Goal: Task Accomplishment & Management: Manage account settings

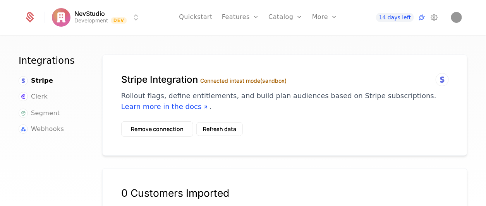
click at [166, 133] on button "Remove connection" at bounding box center [157, 129] width 72 height 15
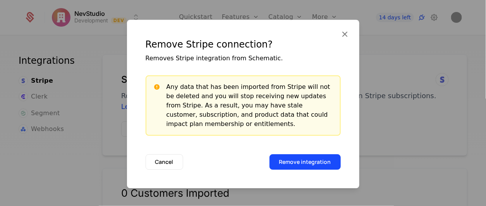
click at [318, 161] on button "Remove integration" at bounding box center [304, 161] width 71 height 15
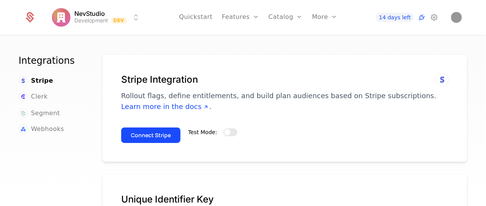
click at [224, 133] on span "button" at bounding box center [227, 132] width 6 height 6
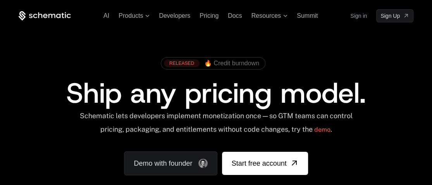
click at [358, 17] on link "Sign in" at bounding box center [358, 16] width 17 height 12
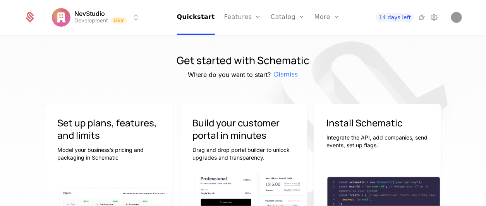
click at [423, 17] on icon at bounding box center [421, 17] width 9 height 9
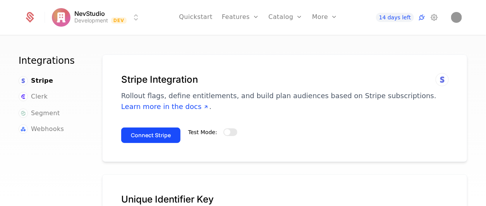
click at [51, 99] on div "Clerk" at bounding box center [51, 97] width 65 height 10
click at [42, 98] on span "Clerk" at bounding box center [39, 96] width 17 height 9
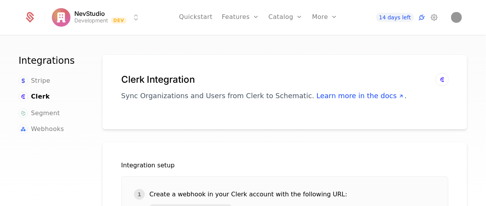
click at [41, 80] on span "Stripe" at bounding box center [40, 80] width 19 height 9
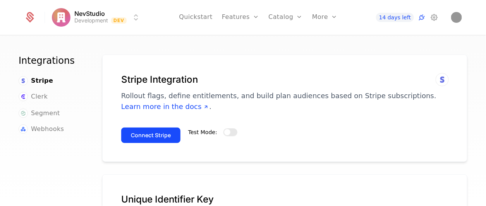
click at [226, 132] on span "button" at bounding box center [227, 132] width 6 height 6
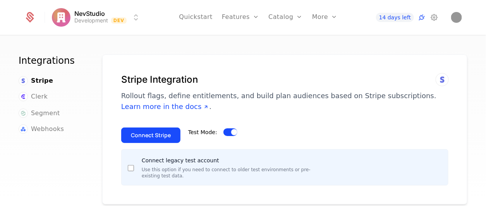
click at [162, 137] on button "Connect Stripe" at bounding box center [150, 135] width 59 height 15
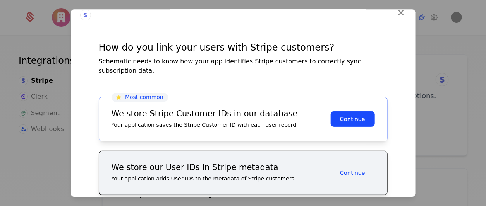
scroll to position [27, 0]
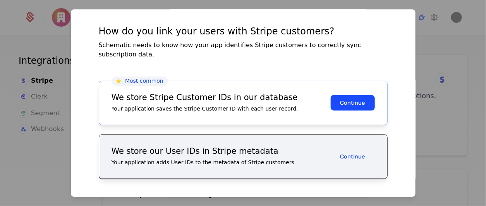
click at [353, 95] on button "Continue" at bounding box center [353, 102] width 44 height 15
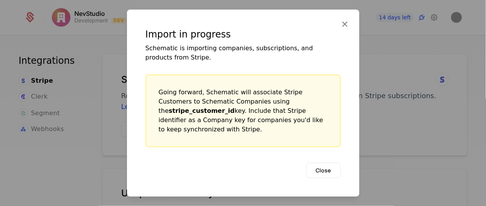
click at [322, 168] on button "Close" at bounding box center [323, 170] width 34 height 15
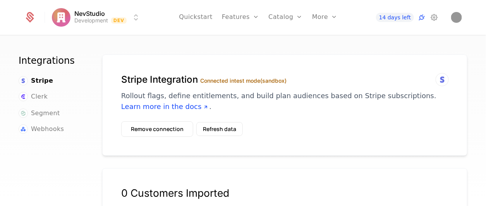
click at [223, 124] on button "Refresh data" at bounding box center [219, 129] width 46 height 14
click at [177, 126] on button "Remove connection" at bounding box center [157, 129] width 72 height 15
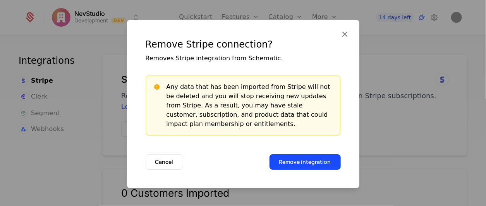
click at [317, 161] on button "Remove integration" at bounding box center [304, 161] width 71 height 15
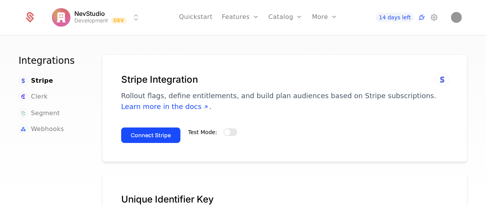
click at [207, 130] on span "Test Mode:" at bounding box center [202, 132] width 29 height 6
click at [223, 130] on button "Test Mode:" at bounding box center [230, 133] width 14 height 8
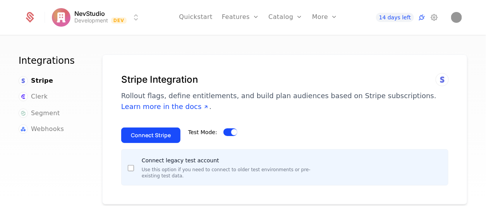
click at [160, 136] on button "Connect Stripe" at bounding box center [150, 135] width 59 height 15
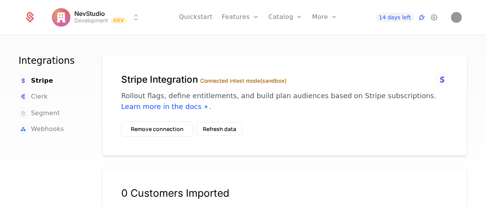
click at [161, 127] on button "Remove connection" at bounding box center [157, 129] width 72 height 15
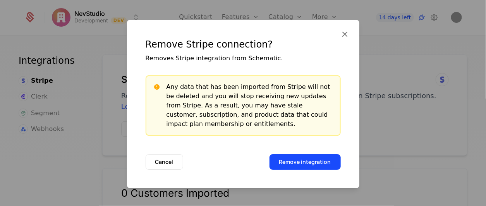
click at [315, 161] on button "Remove integration" at bounding box center [304, 161] width 71 height 15
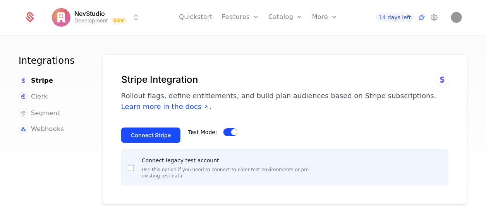
click at [161, 137] on button "Connect Stripe" at bounding box center [150, 135] width 59 height 15
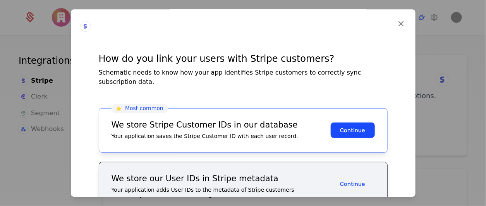
click at [331, 123] on button "Continue" at bounding box center [353, 130] width 44 height 15
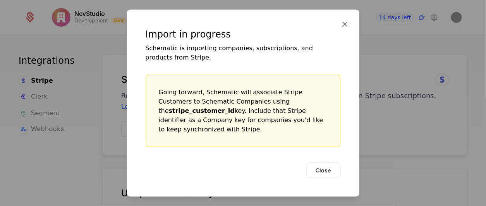
click at [326, 164] on button "Close" at bounding box center [323, 170] width 34 height 15
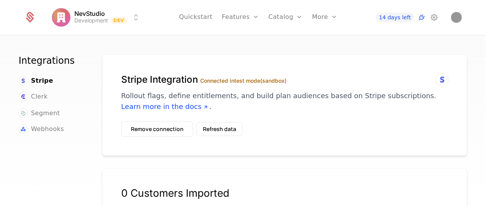
click at [434, 15] on icon at bounding box center [433, 17] width 9 height 9
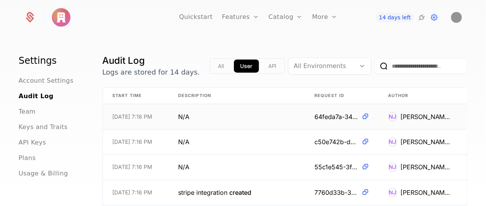
click at [289, 120] on td "N/A" at bounding box center [237, 117] width 136 height 25
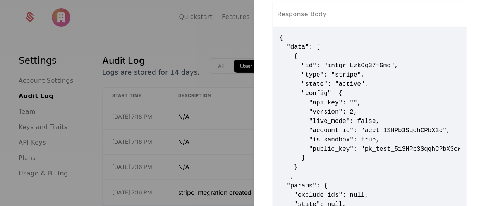
scroll to position [282, 0]
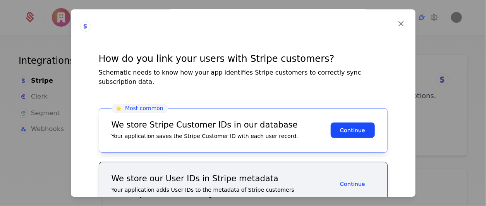
click at [351, 123] on button "Continue" at bounding box center [353, 130] width 44 height 15
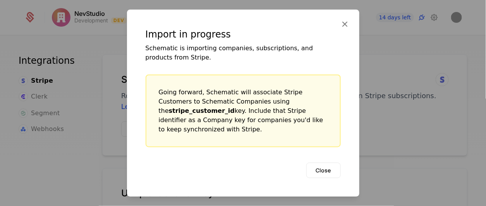
click at [323, 165] on button "Close" at bounding box center [323, 170] width 34 height 15
